Goal: Transaction & Acquisition: Download file/media

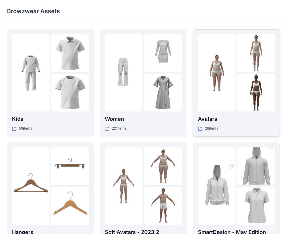
click at [223, 113] on div "Avatars 26 items" at bounding box center [236, 82] width 77 height 97
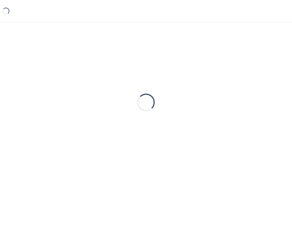
click at [223, 113] on div "Loading..." at bounding box center [146, 102] width 278 height 146
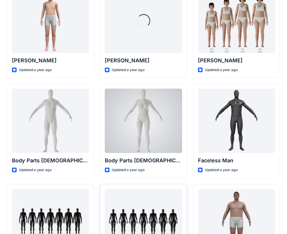
scroll to position [218, 0]
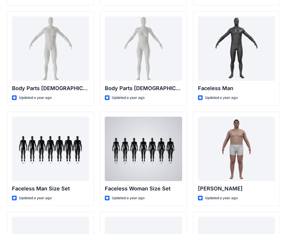
click at [141, 147] on div at bounding box center [143, 149] width 77 height 64
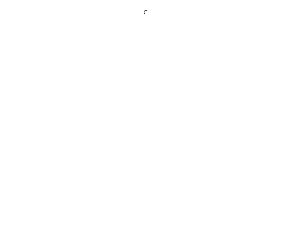
click at [141, 147] on div at bounding box center [146, 117] width 292 height 234
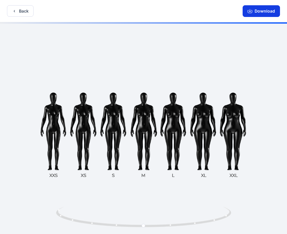
click at [261, 12] on button "Download" at bounding box center [261, 11] width 37 height 12
click at [270, 13] on button "Download" at bounding box center [261, 11] width 37 height 12
click at [25, 11] on button "Back" at bounding box center [20, 10] width 27 height 11
